Goal: Transaction & Acquisition: Obtain resource

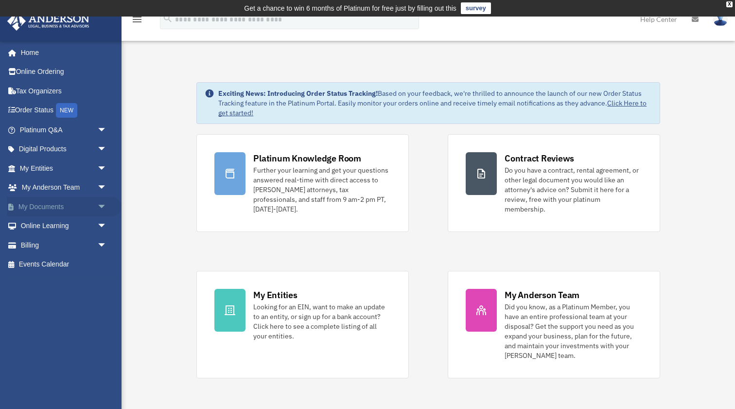
click at [45, 205] on link "My Documents arrow_drop_down" at bounding box center [64, 206] width 115 height 19
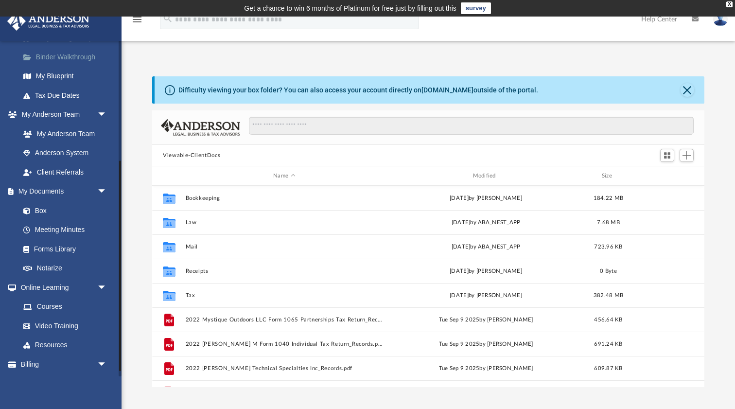
scroll to position [193, 0]
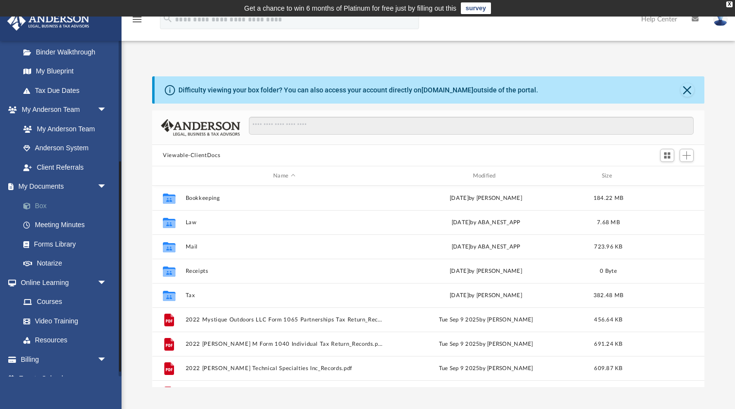
click at [44, 203] on link "Box" at bounding box center [68, 205] width 108 height 19
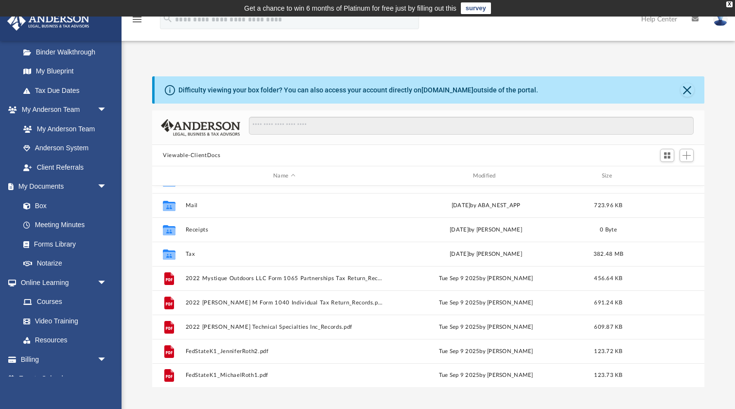
scroll to position [41, 0]
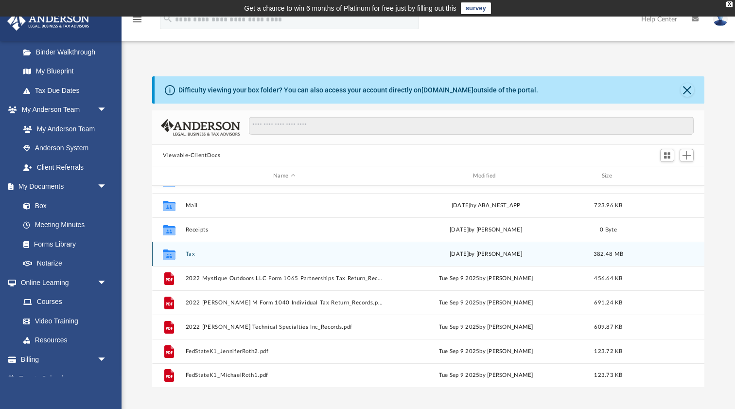
click at [192, 251] on button "Tax" at bounding box center [284, 254] width 197 height 6
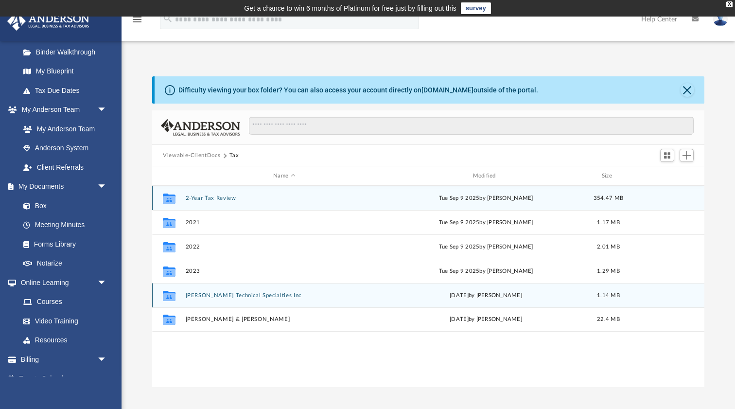
scroll to position [0, 0]
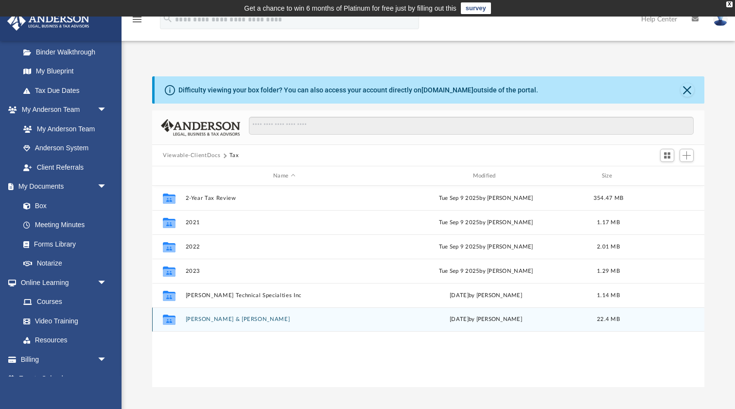
click at [203, 317] on button "Roth, Michael & Jennifer" at bounding box center [284, 319] width 197 height 6
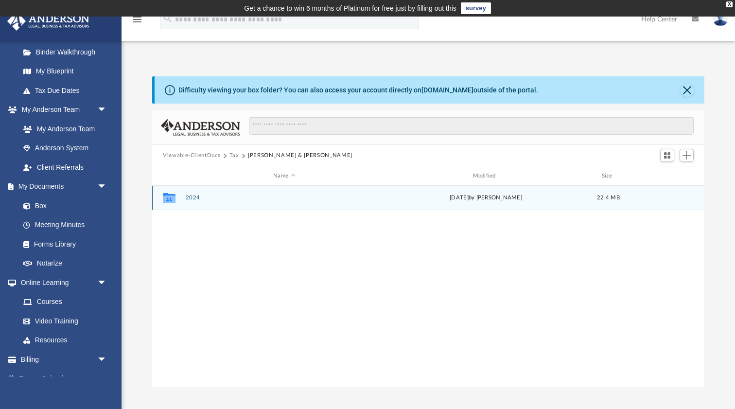
click at [194, 197] on button "2024" at bounding box center [284, 197] width 197 height 6
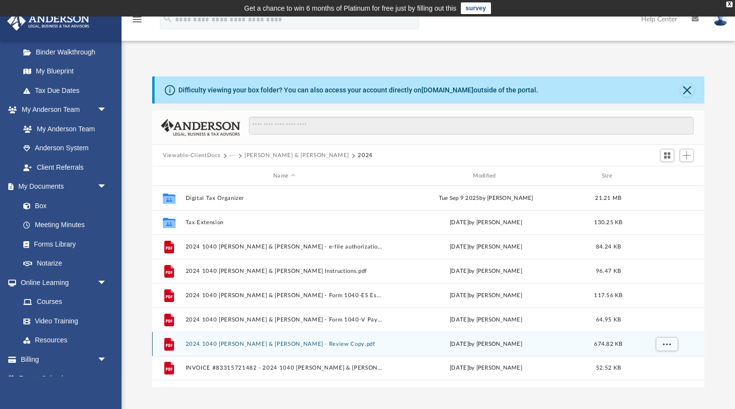
click at [308, 342] on button "2024 1040 Roth, Michael & Jennifer - Review Copy.pdf" at bounding box center [284, 344] width 197 height 6
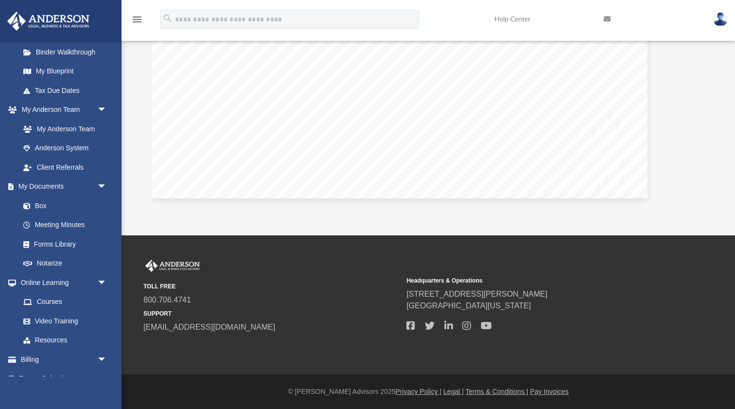
scroll to position [181, 0]
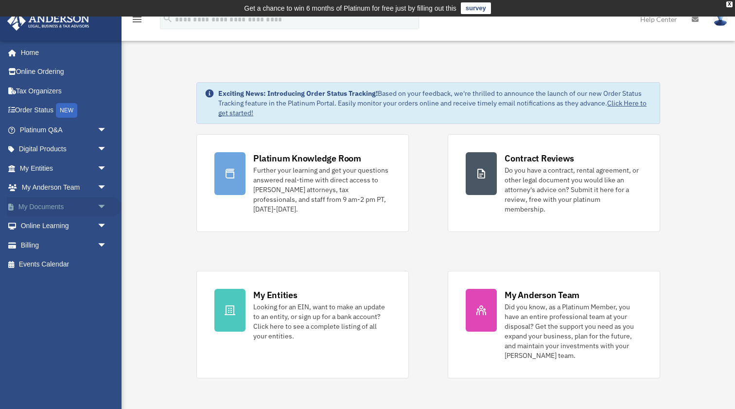
click at [42, 201] on link "My Documents arrow_drop_down" at bounding box center [64, 206] width 115 height 19
click at [103, 203] on span "arrow_drop_down" at bounding box center [106, 207] width 19 height 20
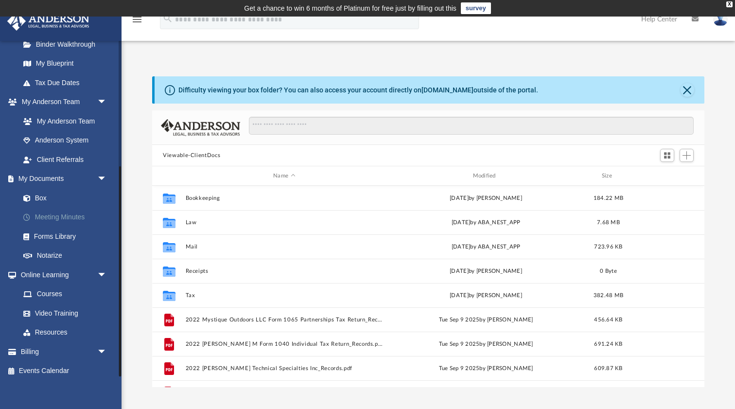
scroll to position [200, 0]
click at [54, 195] on link "Box" at bounding box center [68, 198] width 108 height 19
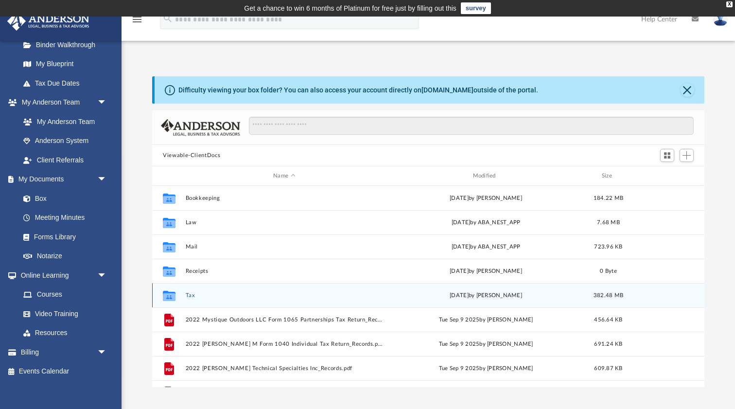
click at [193, 292] on button "Tax" at bounding box center [284, 295] width 197 height 6
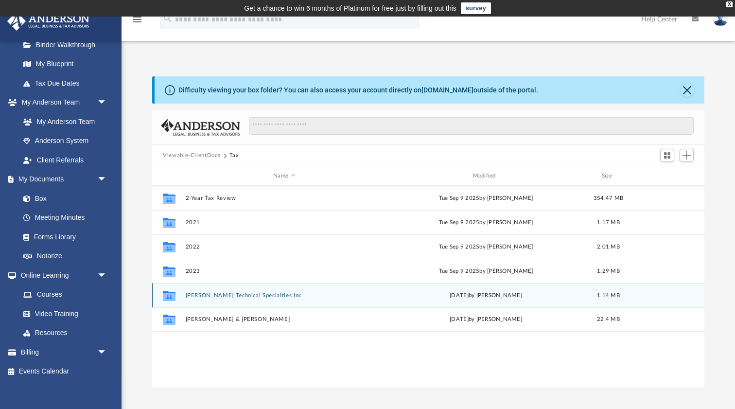
click at [224, 292] on button "Roth Technical Specialties Inc" at bounding box center [284, 295] width 197 height 6
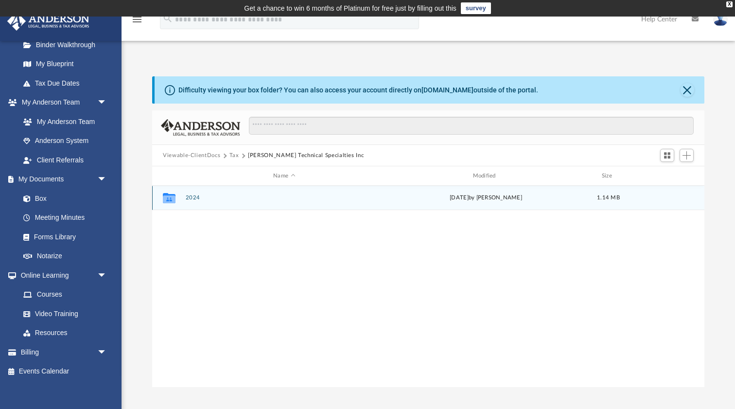
click at [194, 200] on button "2024" at bounding box center [284, 197] width 197 height 6
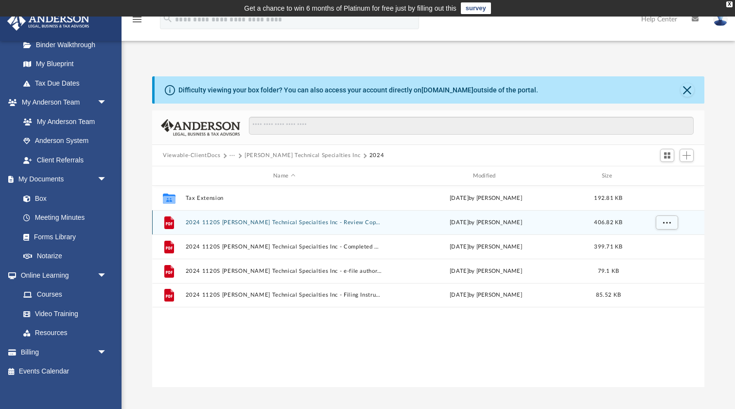
click at [321, 228] on div "File 2024 1120S Roth Technical Specialties Inc - Review Copy.pdf Tue Sep 2 2025…" at bounding box center [428, 222] width 552 height 24
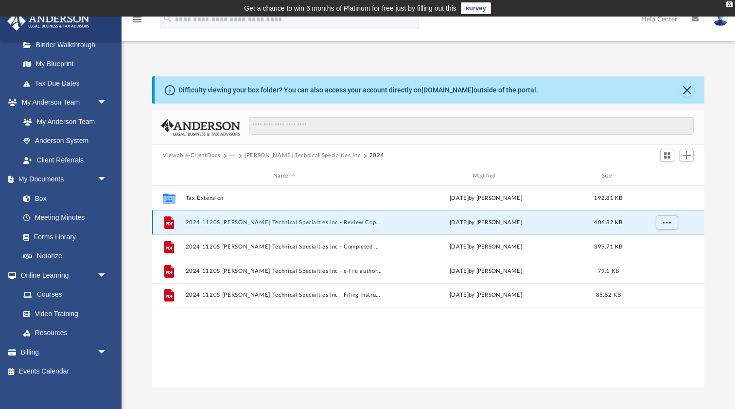
click at [309, 219] on button "2024 1120S Roth Technical Specialties Inc - Review Copy.pdf" at bounding box center [284, 222] width 197 height 6
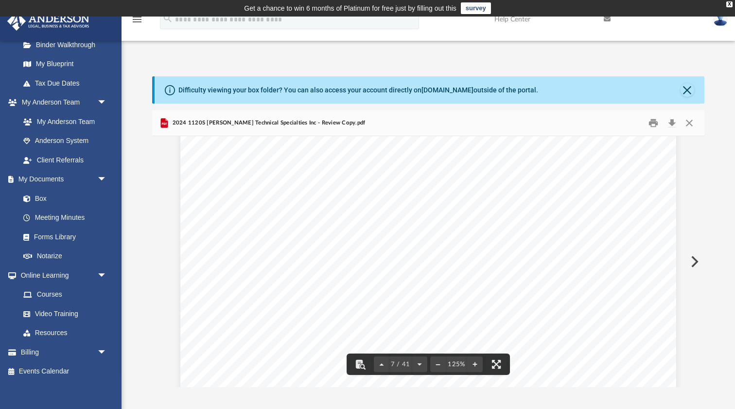
scroll to position [3896, 0]
